Goal: Information Seeking & Learning: Learn about a topic

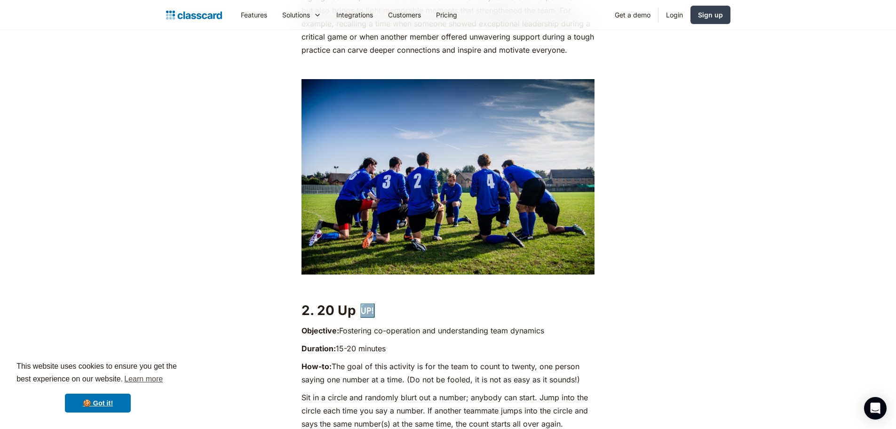
scroll to position [1176, 0]
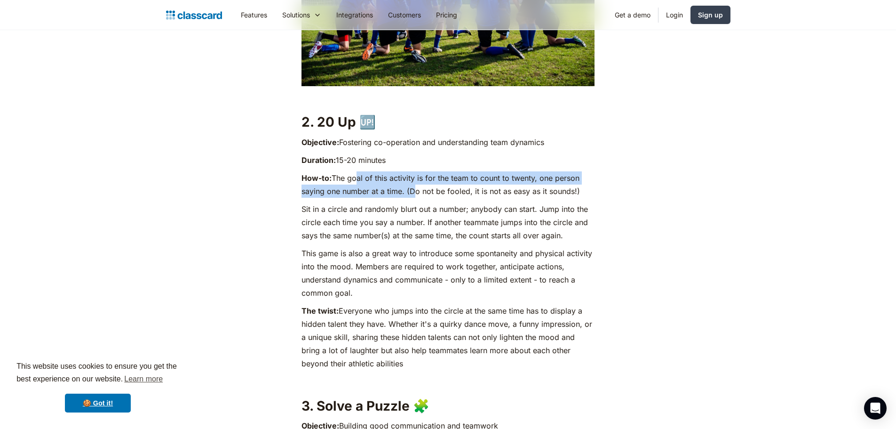
drag, startPoint x: 356, startPoint y: 180, endPoint x: 408, endPoint y: 191, distance: 53.3
click at [408, 191] on p "How-to: The goal of this activity is for the team to count to twenty, one perso…" at bounding box center [448, 184] width 293 height 26
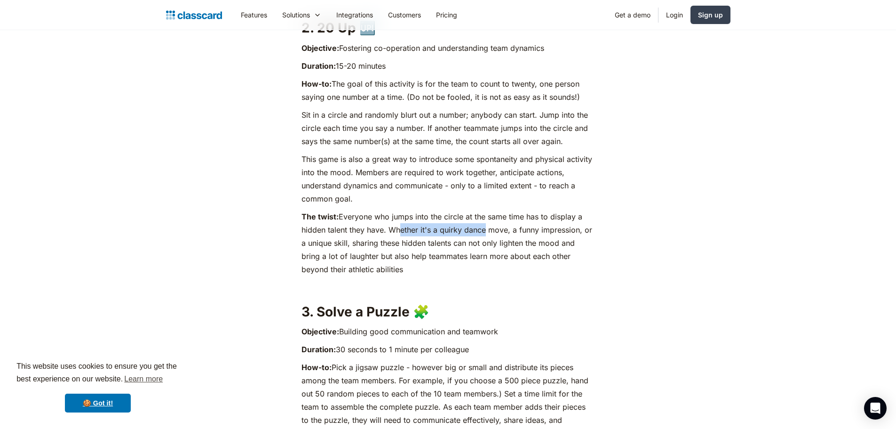
drag, startPoint x: 393, startPoint y: 230, endPoint x: 482, endPoint y: 231, distance: 88.9
click at [482, 231] on p "The twist: Everyone who jumps into the circle at the same time has to display a…" at bounding box center [448, 243] width 293 height 66
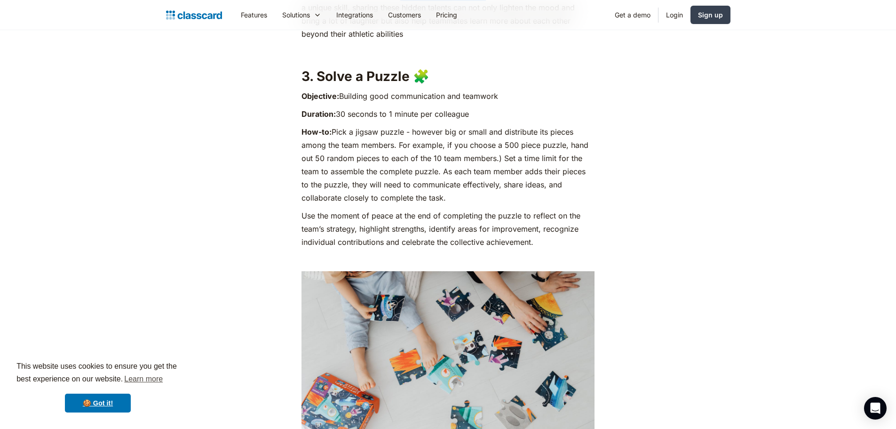
scroll to position [1458, 0]
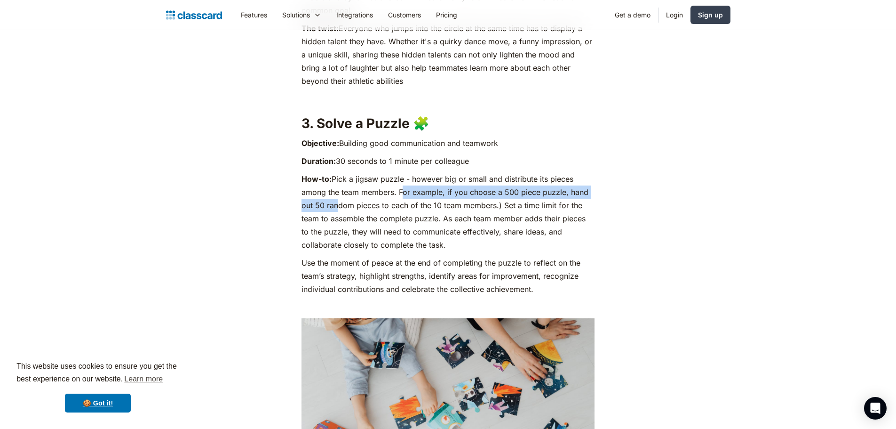
drag, startPoint x: 399, startPoint y: 192, endPoint x: 334, endPoint y: 207, distance: 67.1
click at [334, 207] on p "How-to: Pick a jigsaw puzzle - however big or small and distribute its pieces a…" at bounding box center [448, 211] width 293 height 79
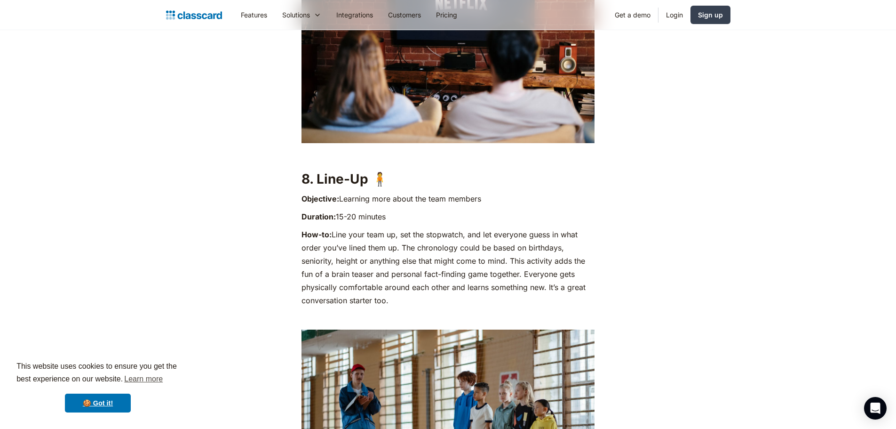
scroll to position [3716, 0]
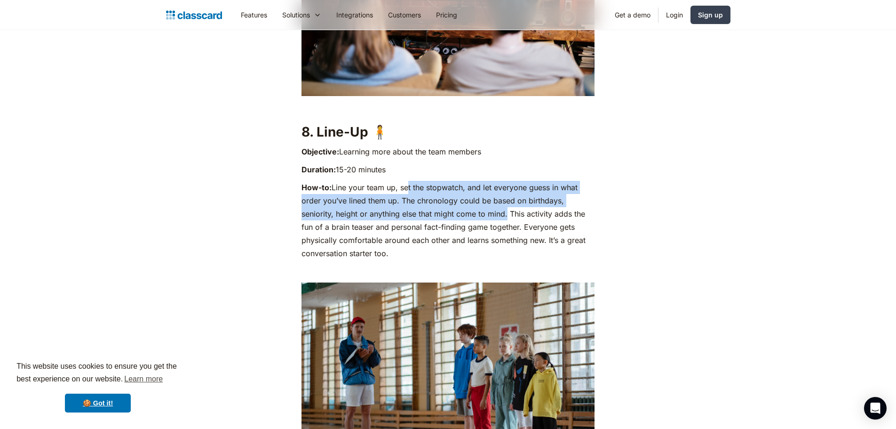
drag, startPoint x: 404, startPoint y: 189, endPoint x: 505, endPoint y: 216, distance: 104.6
click at [505, 216] on p "How-to: Line your team up, set the stopwatch, and let everyone guess in what or…" at bounding box center [448, 220] width 293 height 79
click at [373, 215] on p "How-to: Line your team up, set the stopwatch, and let everyone guess in what or…" at bounding box center [448, 220] width 293 height 79
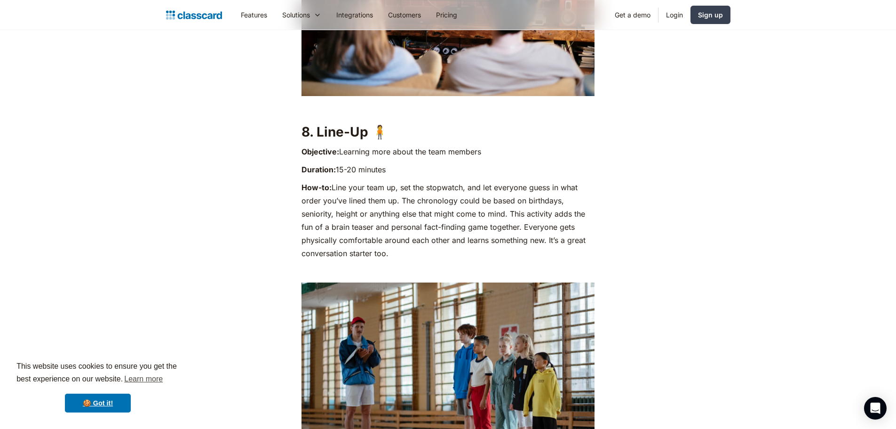
click at [388, 252] on p "How-to: Line your team up, set the stopwatch, and let everyone guess in what or…" at bounding box center [448, 220] width 293 height 79
drag, startPoint x: 390, startPoint y: 253, endPoint x: 300, endPoint y: 186, distance: 112.0
copy p "How-to: Line your team up, set the stopwatch, and let everyone guess in what or…"
